Goal: Information Seeking & Learning: Learn about a topic

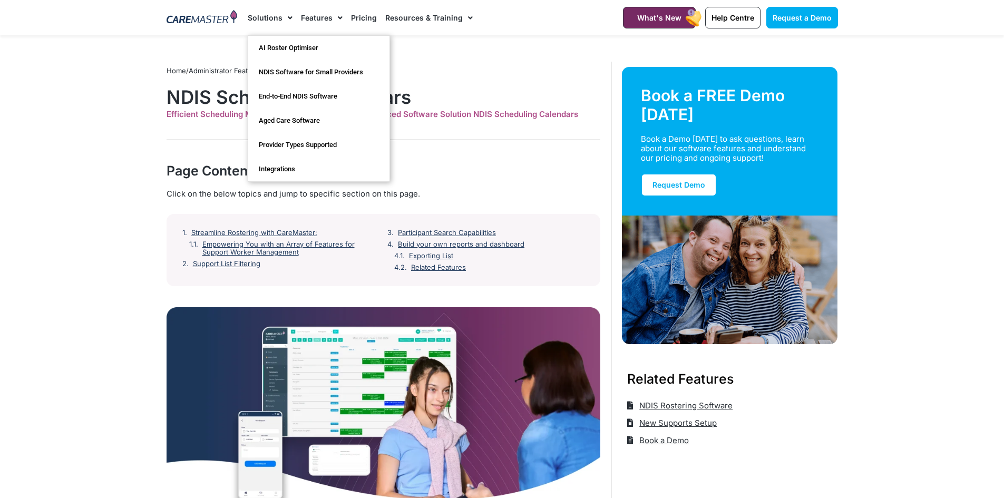
click at [259, 15] on link "Solutions" at bounding box center [270, 17] width 45 height 35
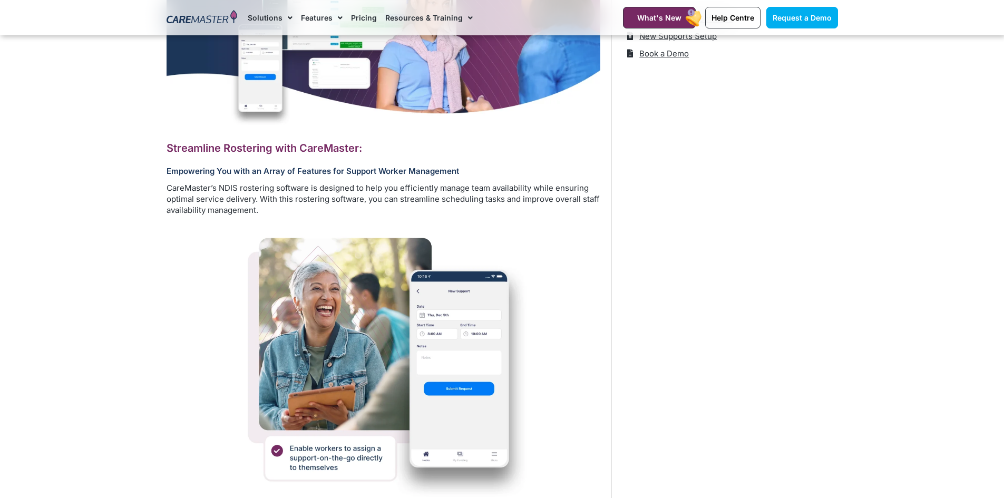
scroll to position [395, 0]
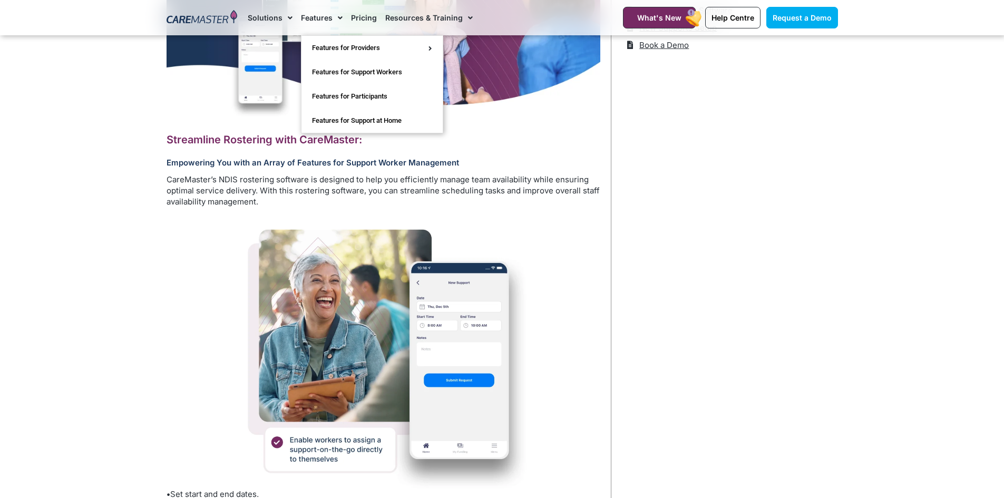
click at [321, 13] on link "Features" at bounding box center [322, 17] width 42 height 35
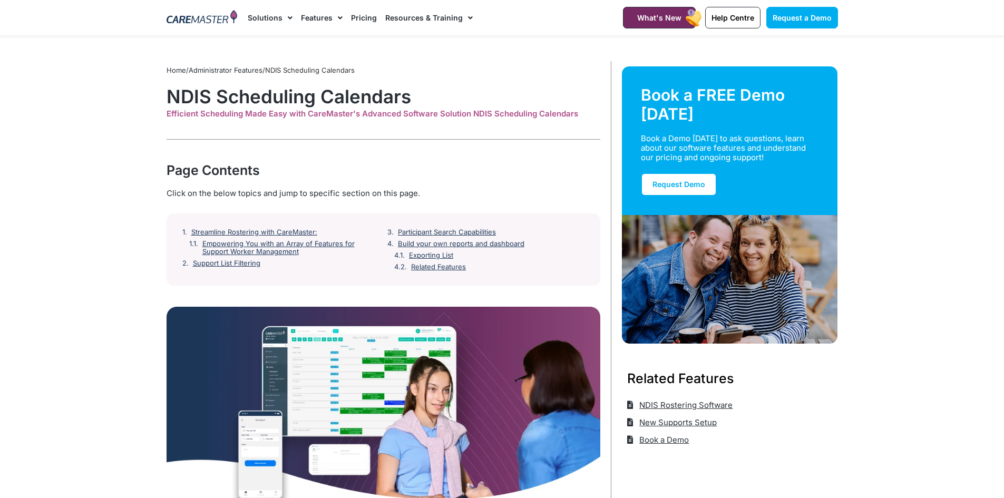
scroll to position [0, 0]
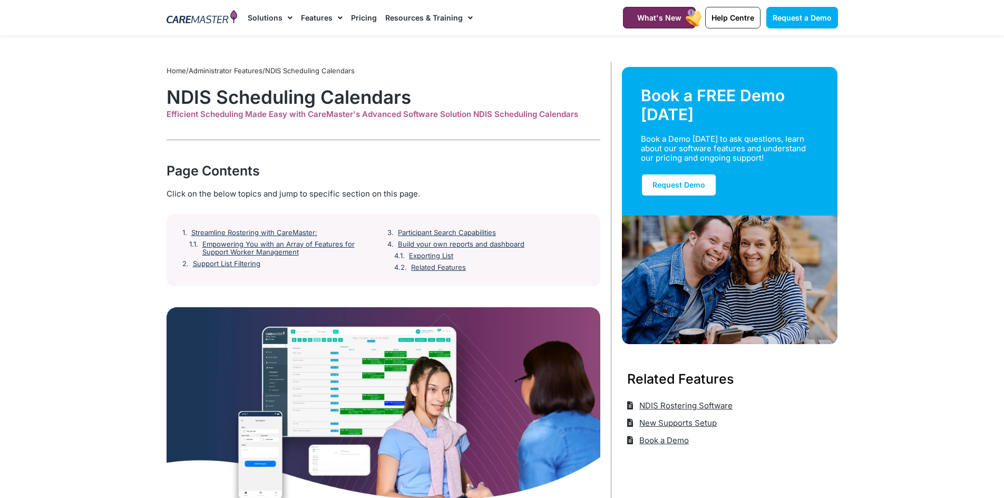
click at [321, 13] on link "Features" at bounding box center [322, 17] width 42 height 35
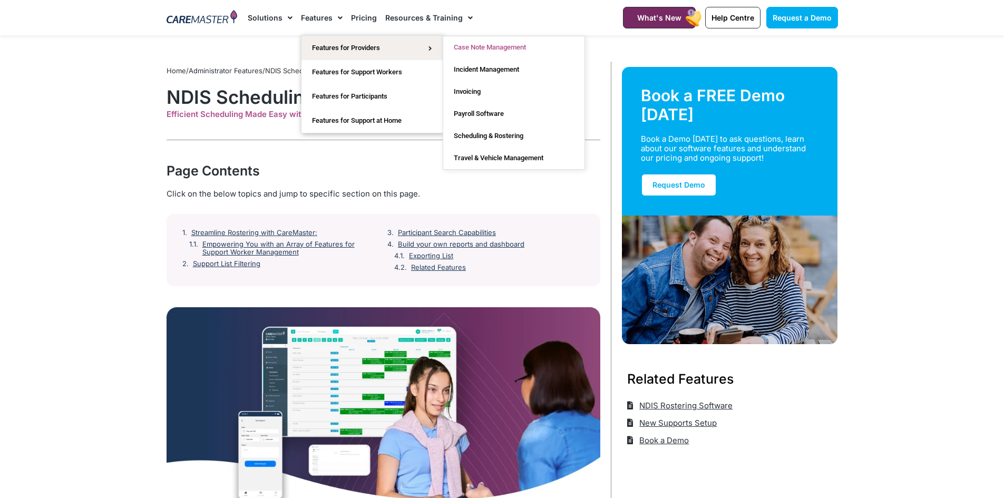
click at [494, 44] on link "Case Note Management" at bounding box center [513, 47] width 141 height 22
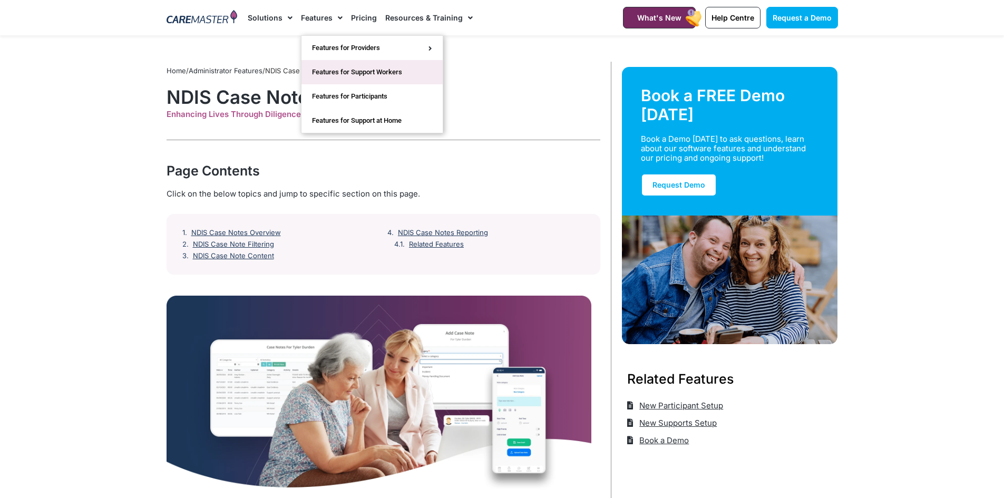
click at [361, 69] on link "Features for Support Workers" at bounding box center [371, 72] width 141 height 24
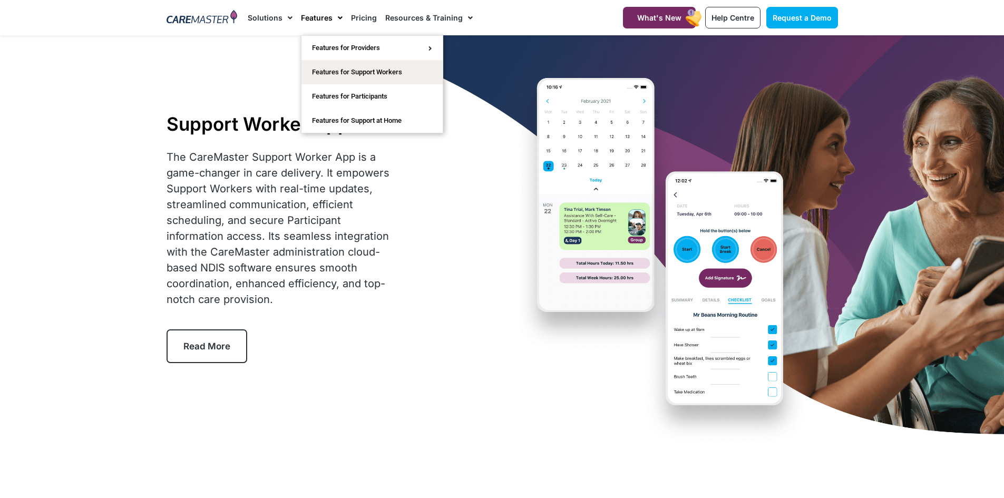
click at [318, 16] on link "Features" at bounding box center [322, 17] width 42 height 35
click at [305, 18] on link "Features" at bounding box center [322, 17] width 42 height 35
click at [336, 90] on link "Features for Participants" at bounding box center [371, 96] width 141 height 24
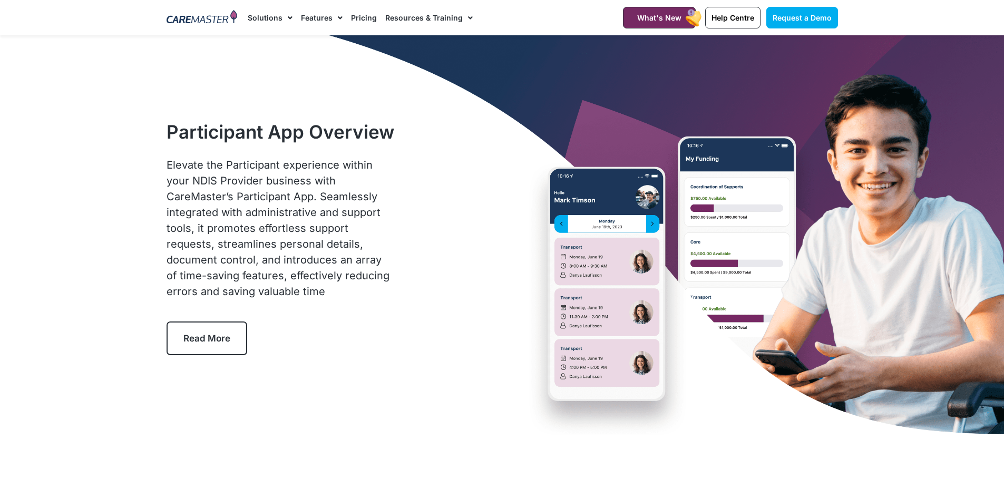
click at [197, 20] on img at bounding box center [202, 18] width 71 height 16
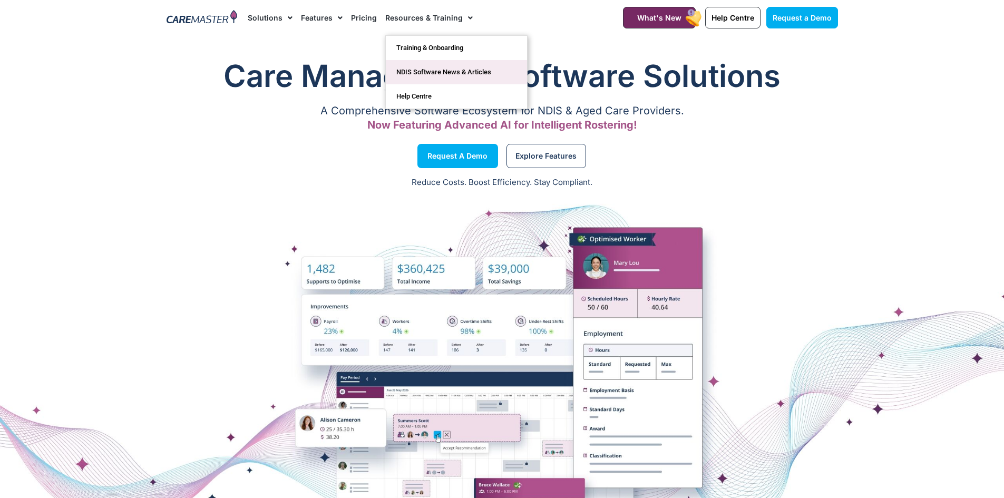
click at [437, 70] on link "NDIS Software News & Articles" at bounding box center [456, 72] width 141 height 24
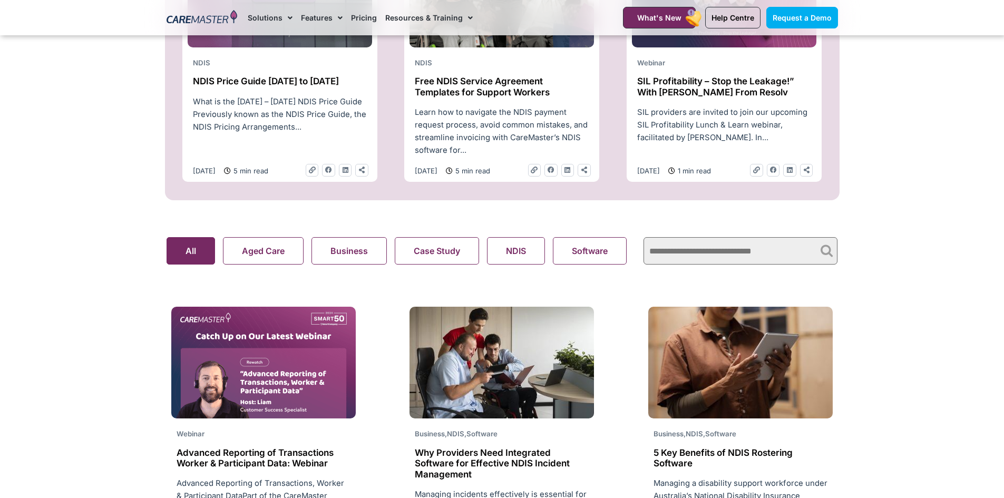
scroll to position [580, 0]
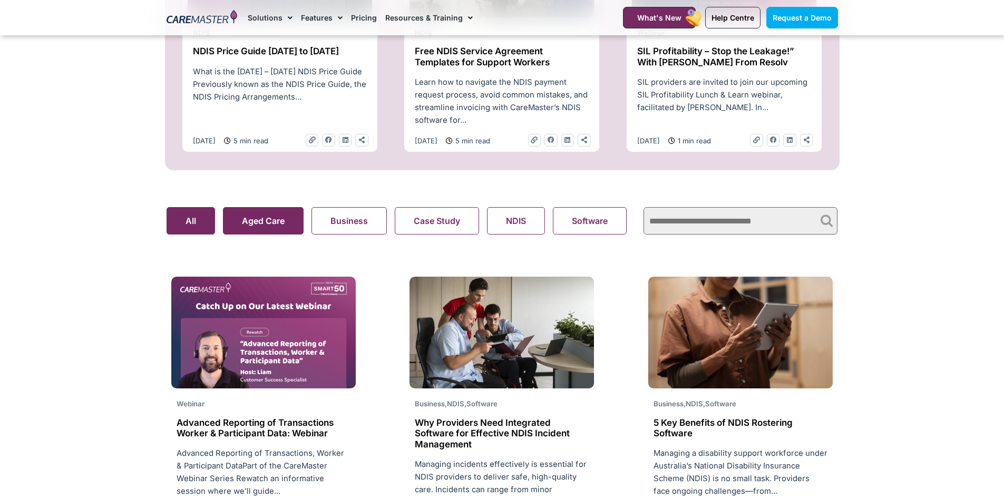
click at [263, 219] on button "Aged Care" at bounding box center [263, 220] width 81 height 27
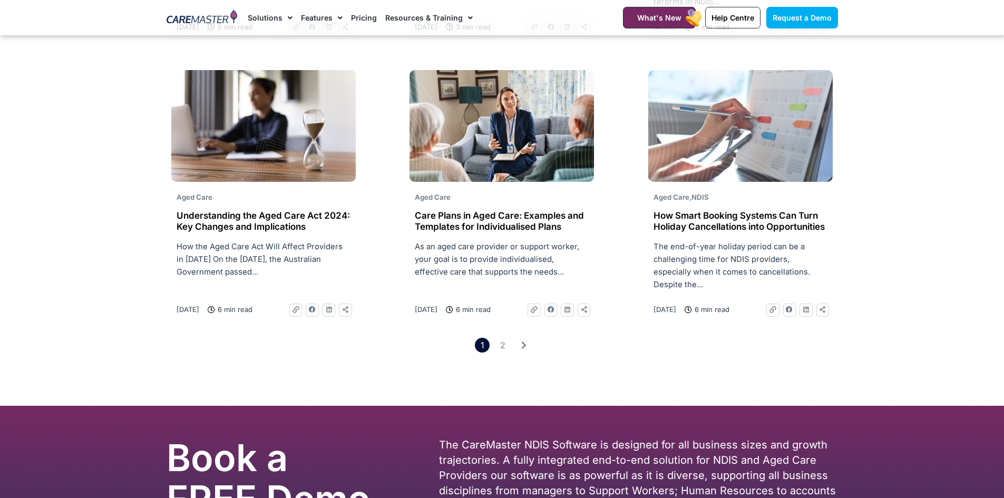
scroll to position [1528, 0]
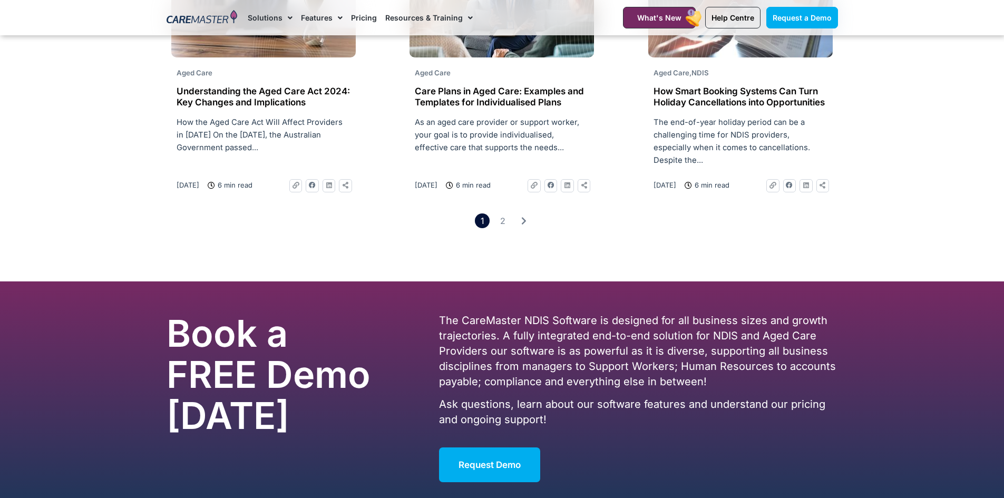
click at [478, 108] on h2 "Care Plans in Aged Care: Examples and Templates for Individualised Plans" at bounding box center [502, 97] width 174 height 22
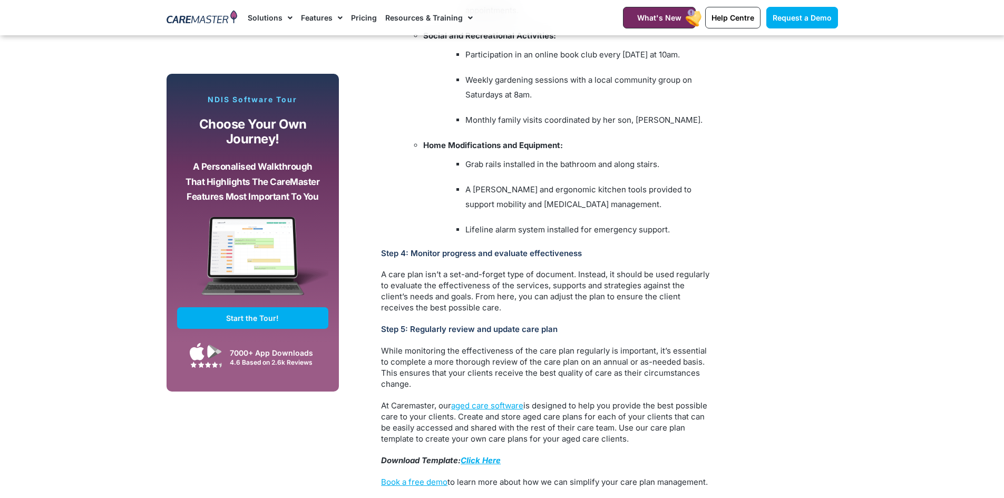
scroll to position [2530, 0]
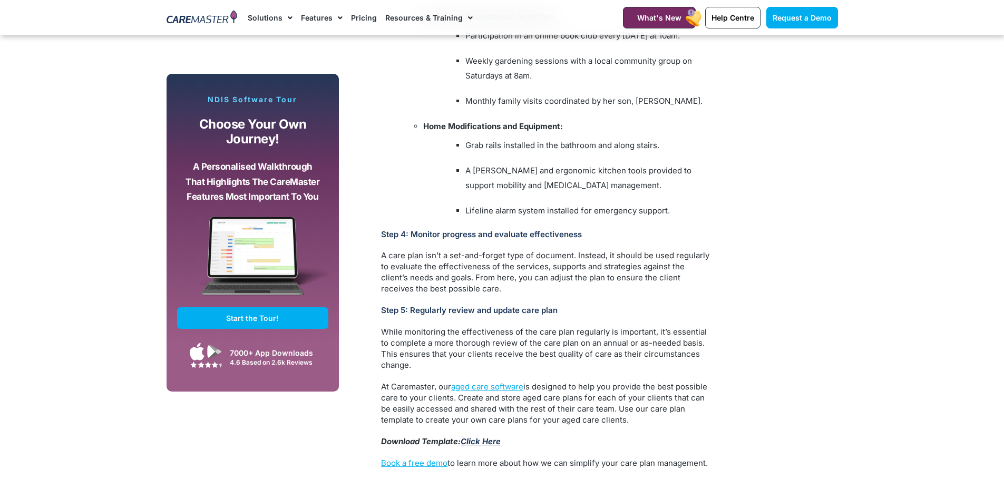
click at [477, 436] on link "Click Here" at bounding box center [481, 441] width 40 height 10
click at [262, 320] on span "Start the Tour!" at bounding box center [252, 318] width 53 height 9
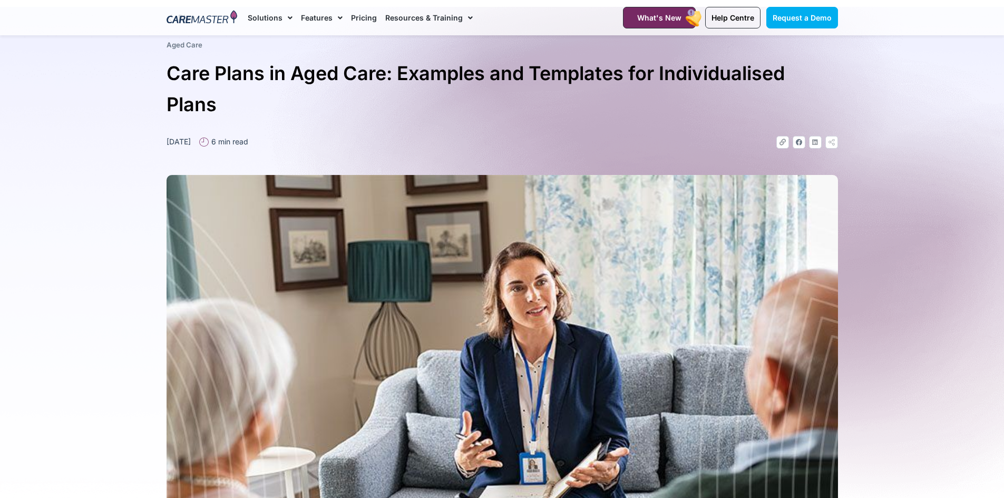
scroll to position [53, 0]
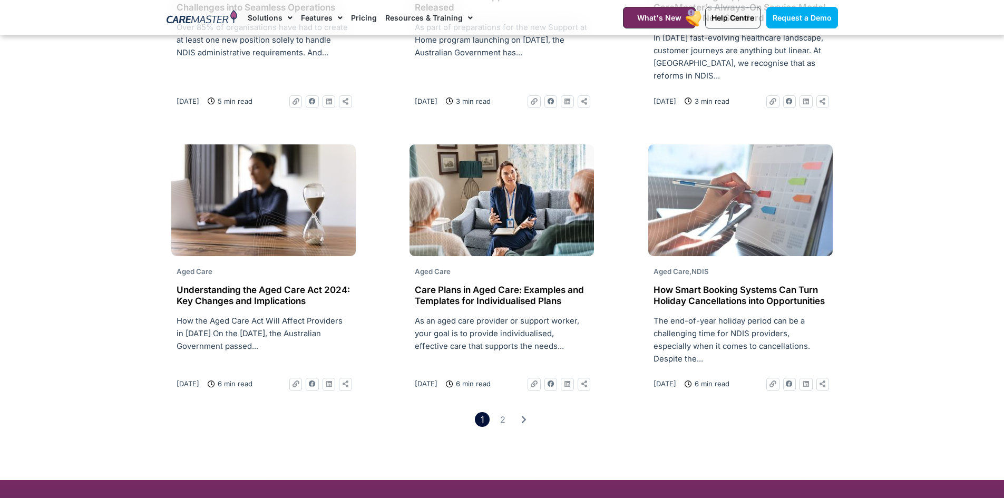
scroll to position [1528, 0]
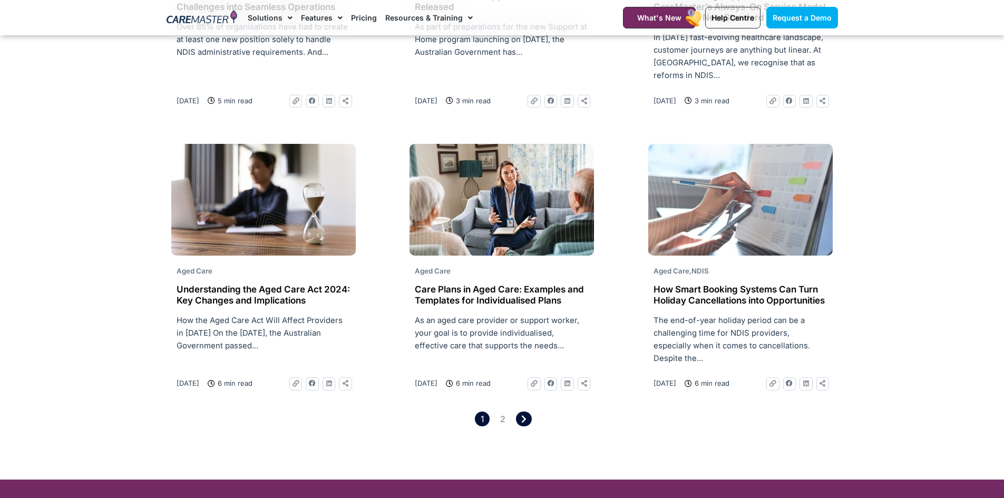
click at [520, 412] on link "Pagination" at bounding box center [523, 419] width 15 height 15
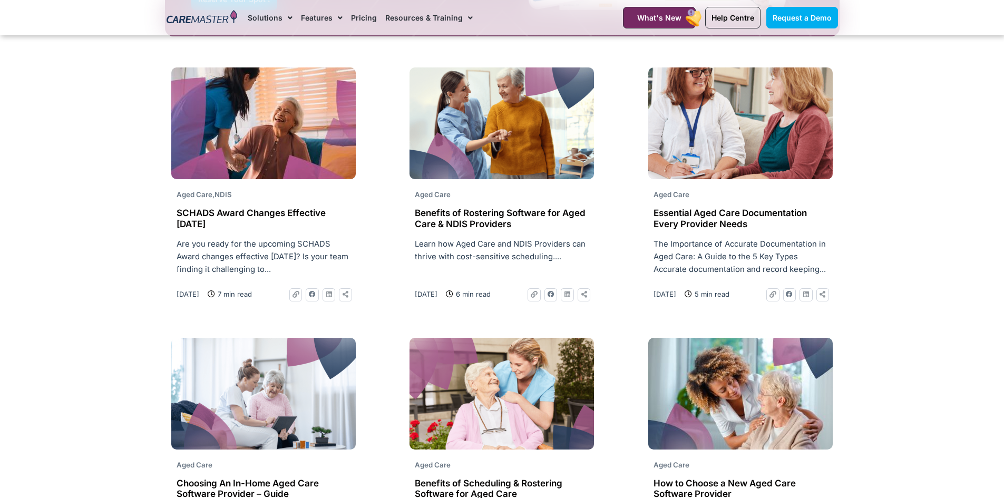
scroll to position [1159, 0]
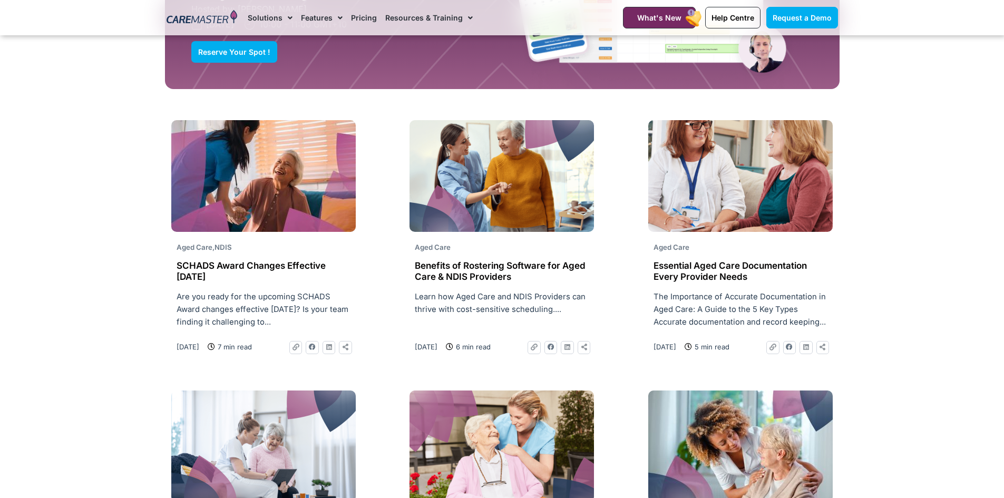
click at [719, 282] on h2 "Essential Aged Care Documentation Every Provider Needs" at bounding box center [741, 271] width 174 height 22
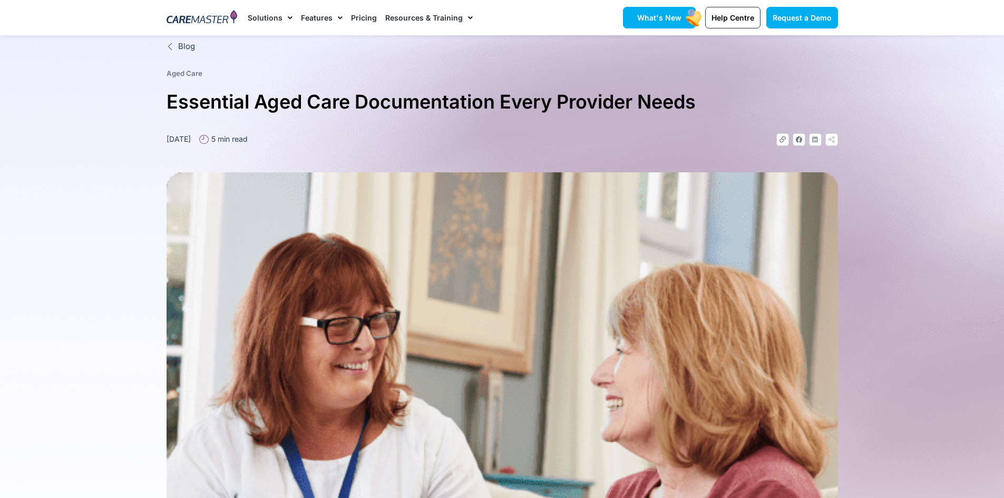
click at [660, 12] on link "What's New" at bounding box center [659, 18] width 73 height 22
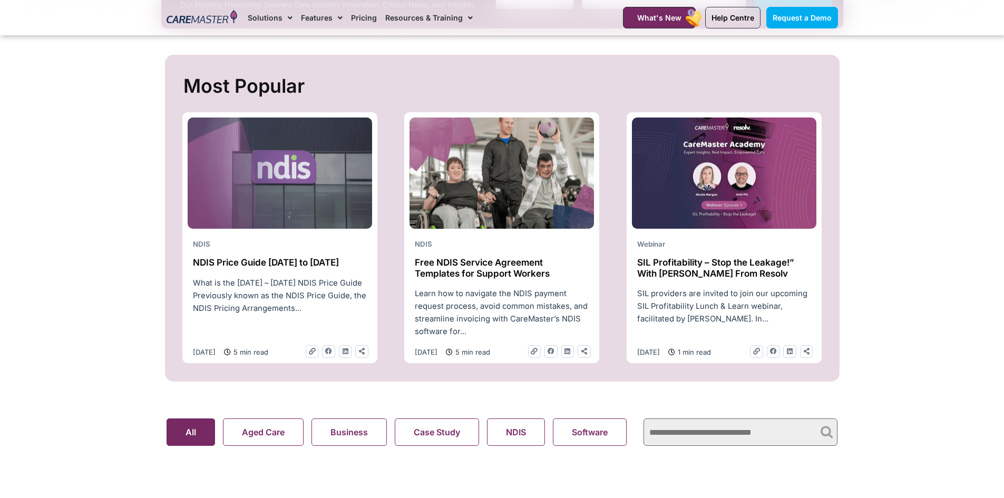
scroll to position [369, 0]
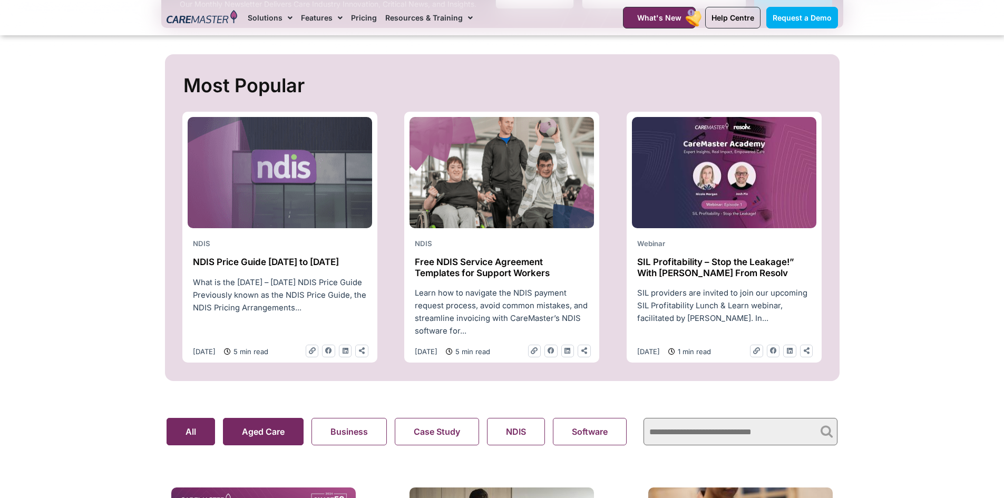
click at [270, 436] on button "Aged Care" at bounding box center [263, 431] width 81 height 27
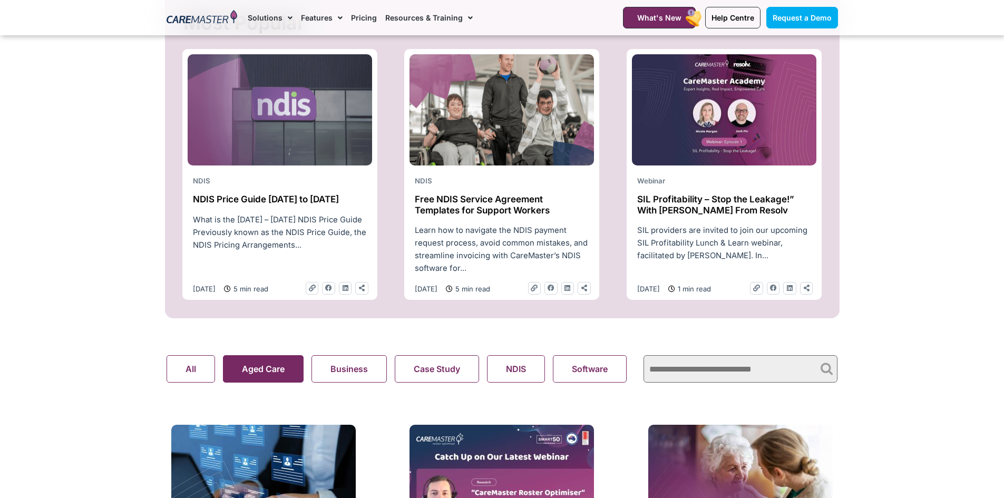
scroll to position [632, 0]
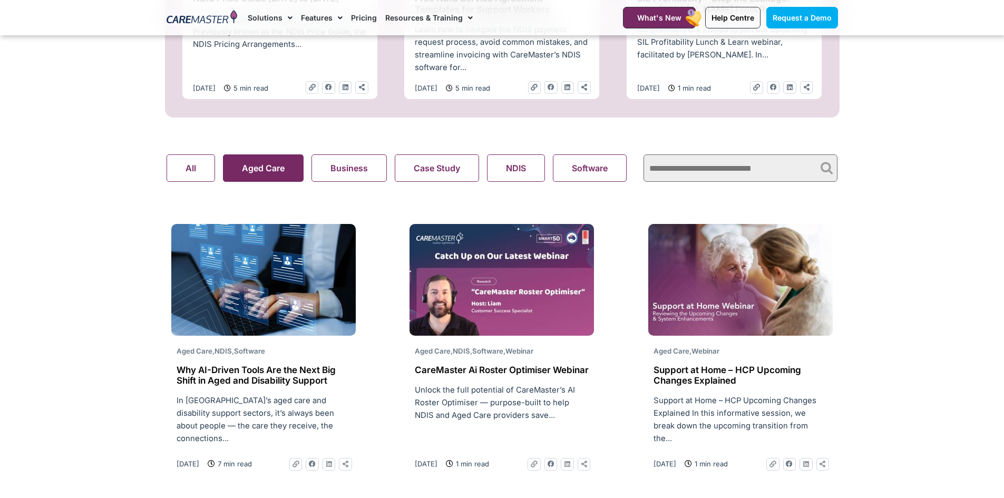
click at [260, 170] on button "Aged Care" at bounding box center [263, 167] width 81 height 27
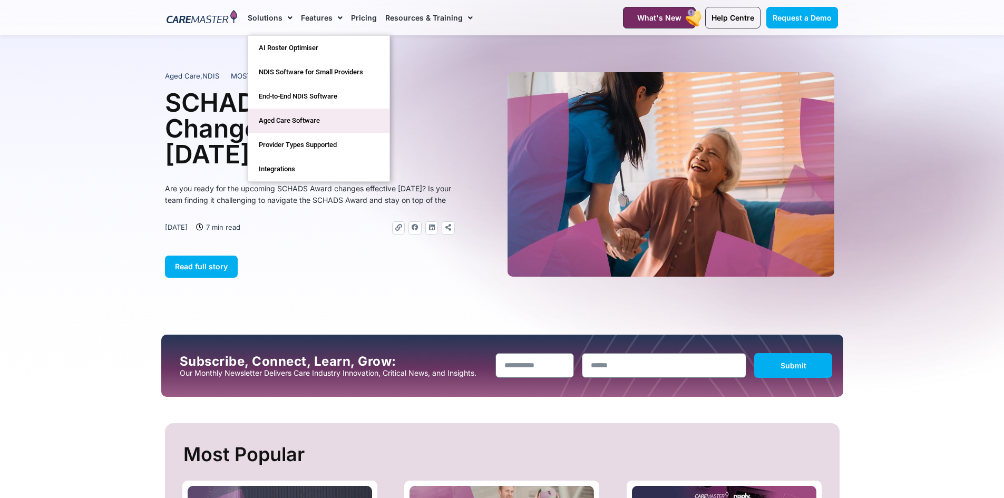
click at [294, 118] on link "Aged Care Software" at bounding box center [318, 121] width 141 height 24
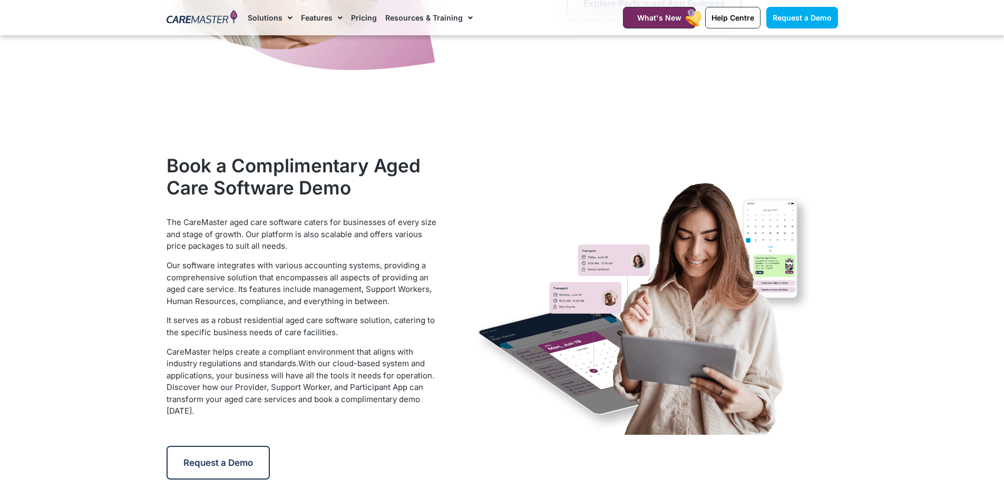
scroll to position [1739, 0]
